Goal: Complete application form: Complete application form

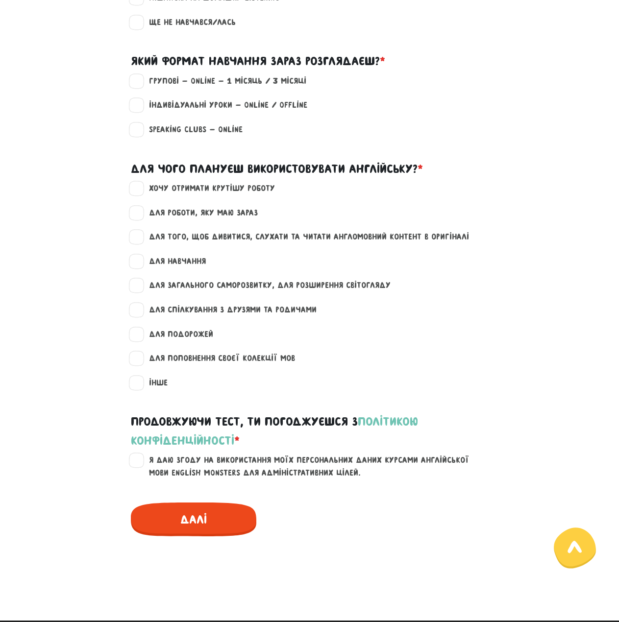
click at [229, 521] on span "Далі" at bounding box center [193, 520] width 125 height 34
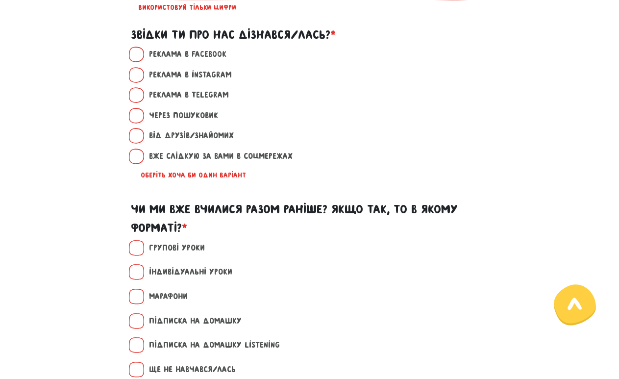
scroll to position [851, 0]
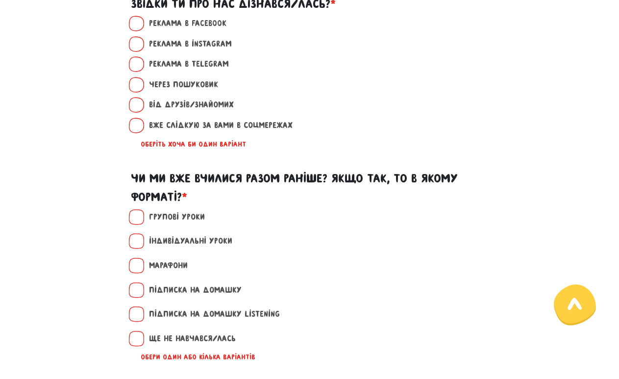
click at [141, 220] on label "Групові уроки" at bounding box center [173, 217] width 64 height 13
click at [140, 220] on input "Групові уроки" at bounding box center [137, 216] width 8 height 10
click at [141, 218] on label "Групові уроки" at bounding box center [173, 217] width 64 height 13
click at [134, 218] on input "Групові уроки" at bounding box center [137, 216] width 8 height 10
checkbox input "false"
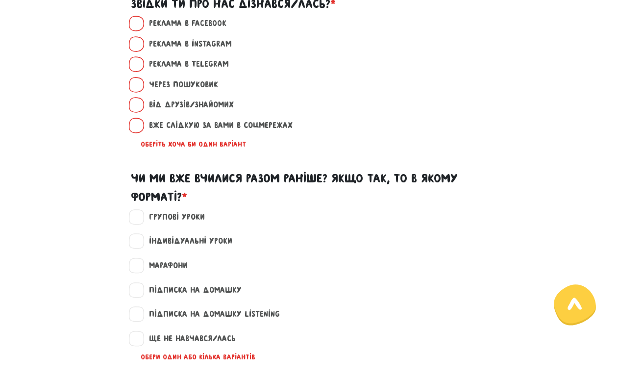
click at [54, 228] on div "Групові уроки" at bounding box center [309, 223] width 559 height 25
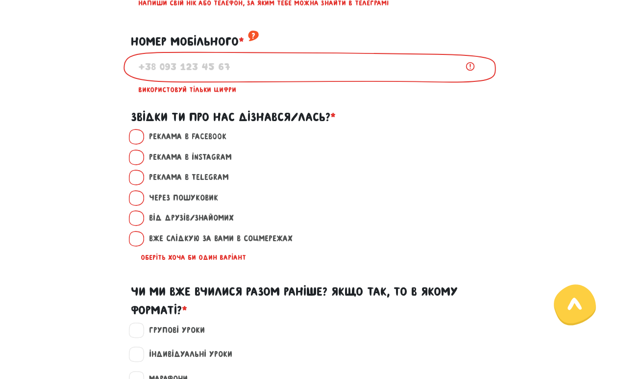
scroll to position [606, 0]
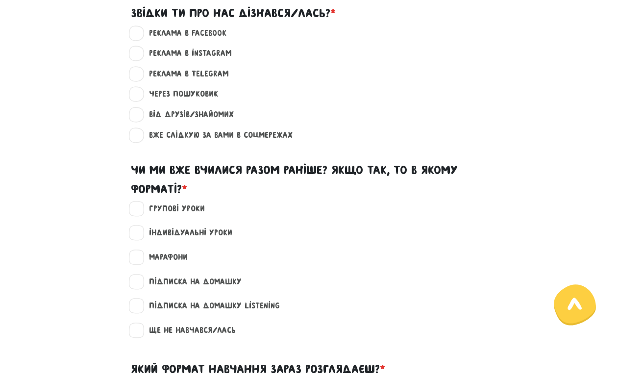
scroll to position [490, 0]
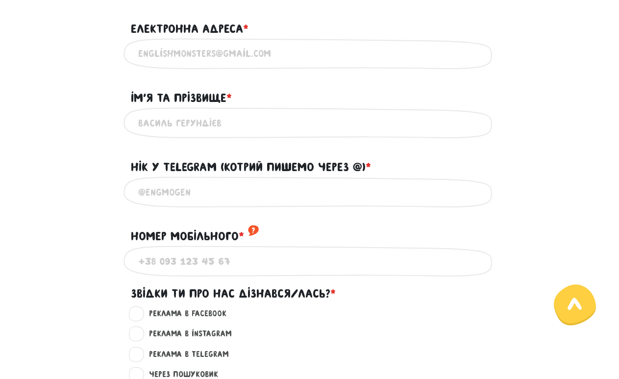
click at [207, 47] on input "Електронна адреса * ?" at bounding box center [309, 54] width 343 height 22
type input "чсчфі"
click at [207, 122] on input "Iм'я та прізвище * ?" at bounding box center [309, 123] width 343 height 22
type input "a"
type input "123123"
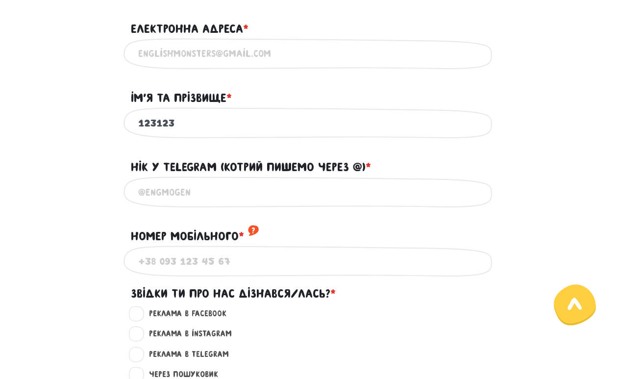
click at [68, 160] on div "Нік у Telegram (котрий пишемо через @) * ?" at bounding box center [309, 161] width 559 height 30
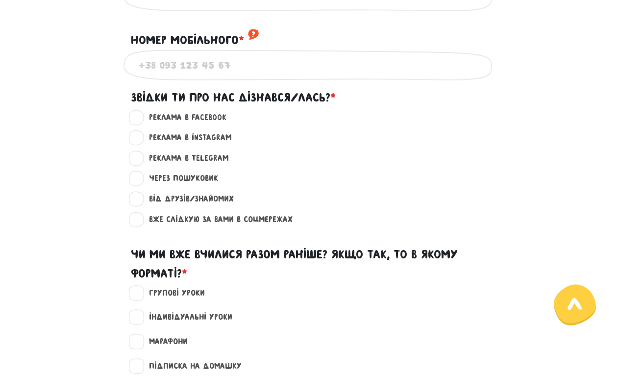
scroll to position [539, 0]
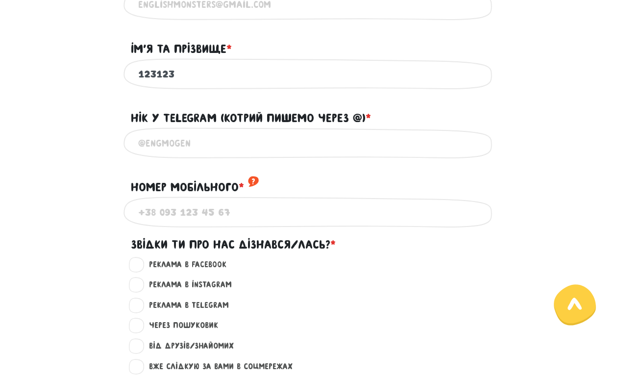
click at [302, 215] on input "Номер мобільного * ?" at bounding box center [309, 212] width 343 height 22
click at [438, 303] on div "Реклама в Telegram ?" at bounding box center [315, 305] width 365 height 13
click at [324, 217] on input "Номер мобільного * ?" at bounding box center [309, 212] width 343 height 22
type input "вфівфі"
click at [48, 233] on form "Монстро­­тестування Привіт! Щоб почати навчання, для початку нам потрібно подив…" at bounding box center [310, 299] width 544 height 1554
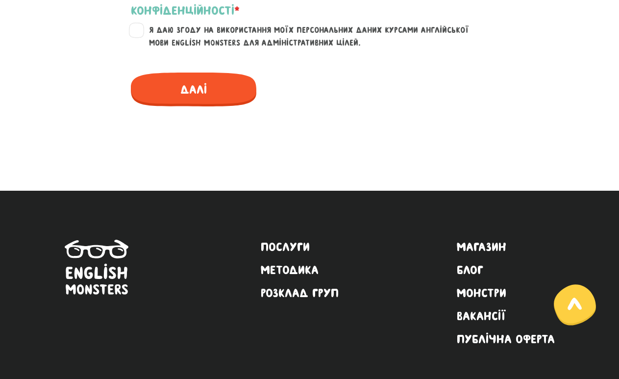
scroll to position [1574, 0]
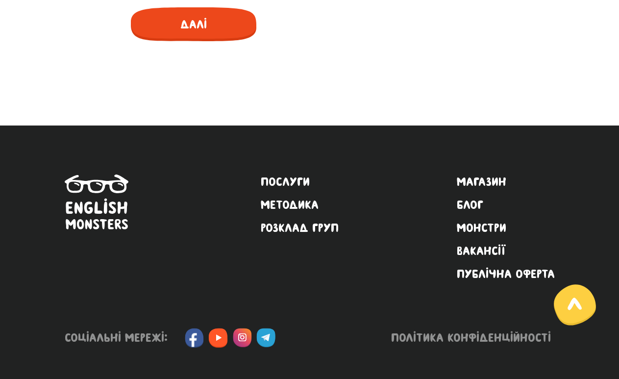
click at [201, 29] on span "Далі" at bounding box center [193, 24] width 125 height 34
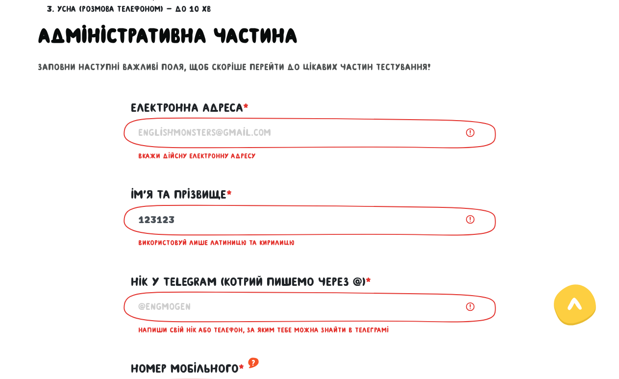
scroll to position [410, 0]
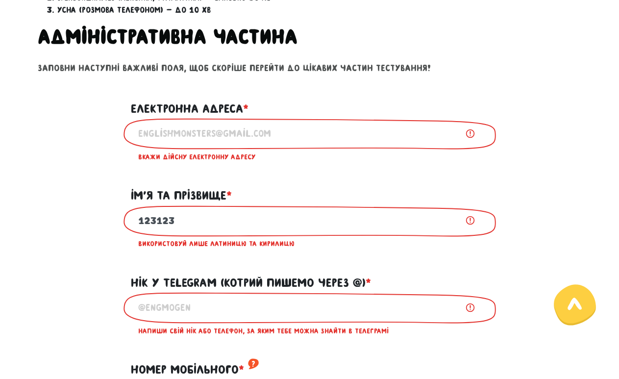
drag, startPoint x: 301, startPoint y: 242, endPoint x: 138, endPoint y: 248, distance: 163.8
click at [138, 248] on div "Використовуй лише латиницю та кирилицю" at bounding box center [309, 243] width 343 height 11
copy div "Використовуй лише латиницю та кирилицю"
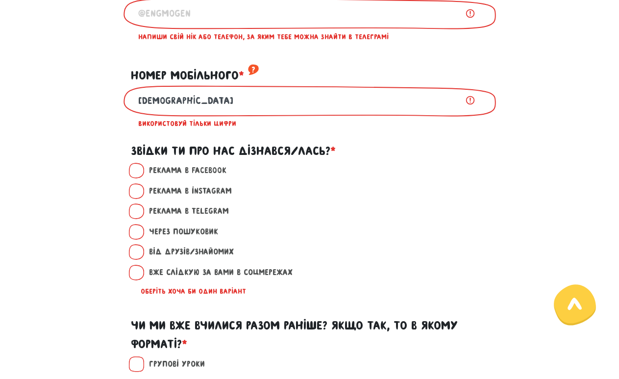
click at [141, 218] on label "Реклама в Telegram ?" at bounding box center [185, 211] width 88 height 13
click at [133, 215] on input "Реклама в Telegram ?" at bounding box center [137, 210] width 8 height 10
radio input "true"
click at [141, 227] on label "Через пошуковик ?" at bounding box center [179, 231] width 77 height 13
click at [134, 227] on input "Через пошуковик ?" at bounding box center [137, 230] width 8 height 10
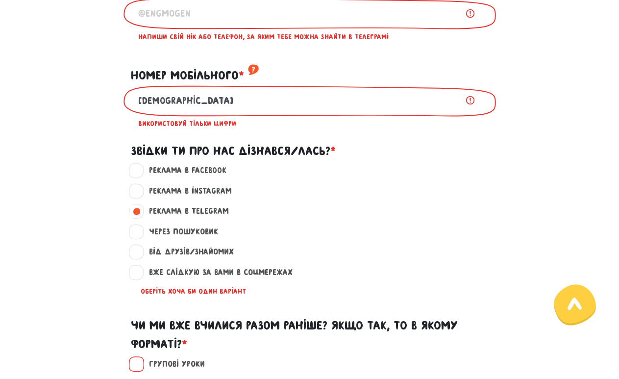
radio input "true"
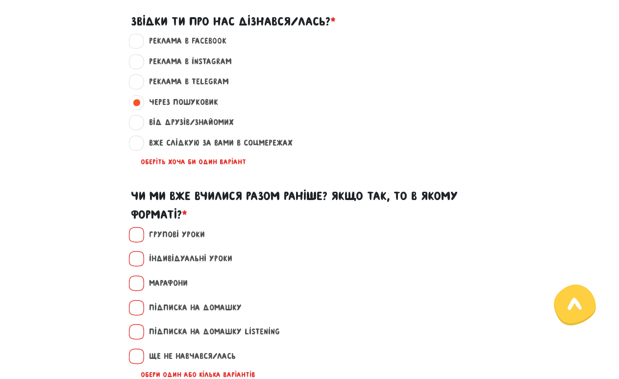
scroll to position [900, 0]
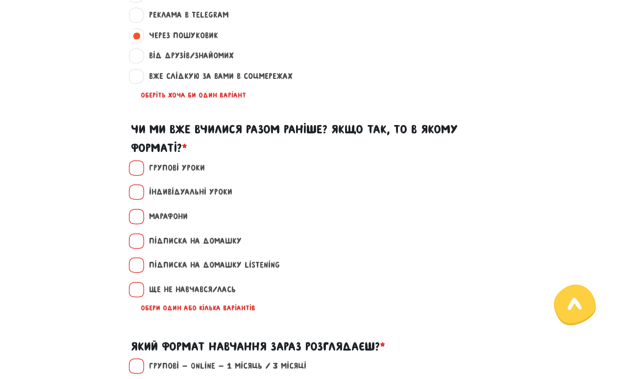
click at [141, 189] on label "Індивідуальні уроки" at bounding box center [187, 192] width 92 height 13
click at [141, 189] on input "Індивідуальні уроки" at bounding box center [137, 191] width 8 height 10
click at [141, 196] on label "Індивідуальні уроки" at bounding box center [187, 192] width 92 height 13
click at [136, 196] on input "Індивідуальні уроки" at bounding box center [137, 191] width 8 height 10
checkbox input "false"
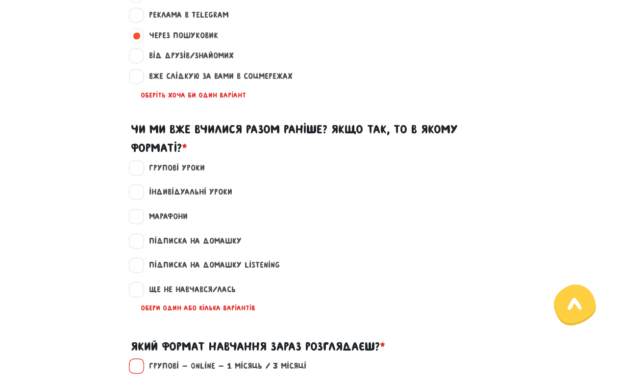
drag, startPoint x: 139, startPoint y: 169, endPoint x: 83, endPoint y: 325, distance: 166.0
click at [82, 323] on div "Ще не навчався/лась Обери один або кілька варіантів" at bounding box center [309, 304] width 559 height 42
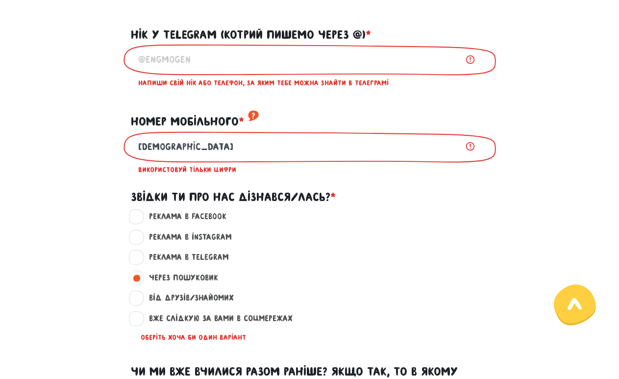
scroll to position [606, 0]
